Goal: Task Accomplishment & Management: Manage account settings

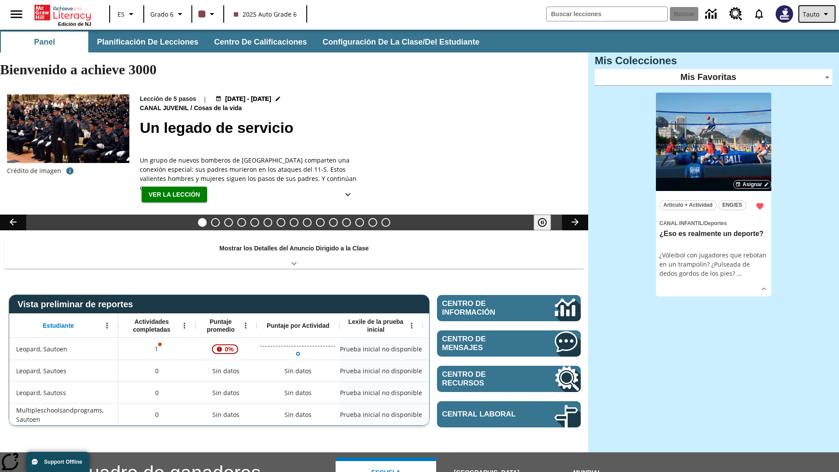
click at [817, 14] on span "Tauto" at bounding box center [810, 14] width 17 height 9
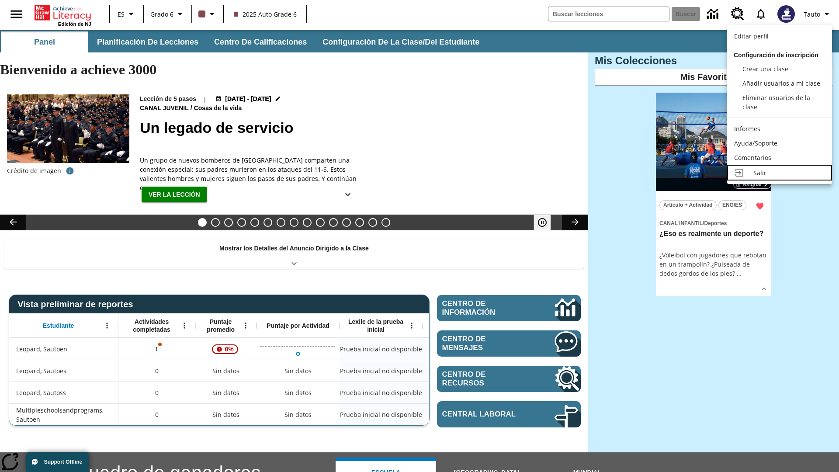
click at [779, 173] on div "Salir" at bounding box center [789, 172] width 72 height 9
